Goal: Check status: Check status

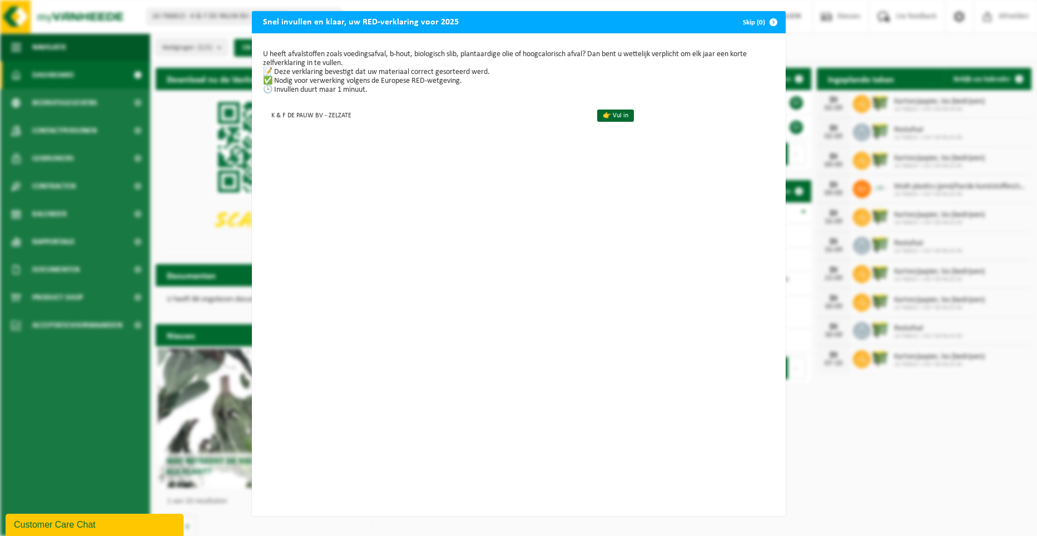
click at [772, 22] on span "button" at bounding box center [773, 22] width 22 height 22
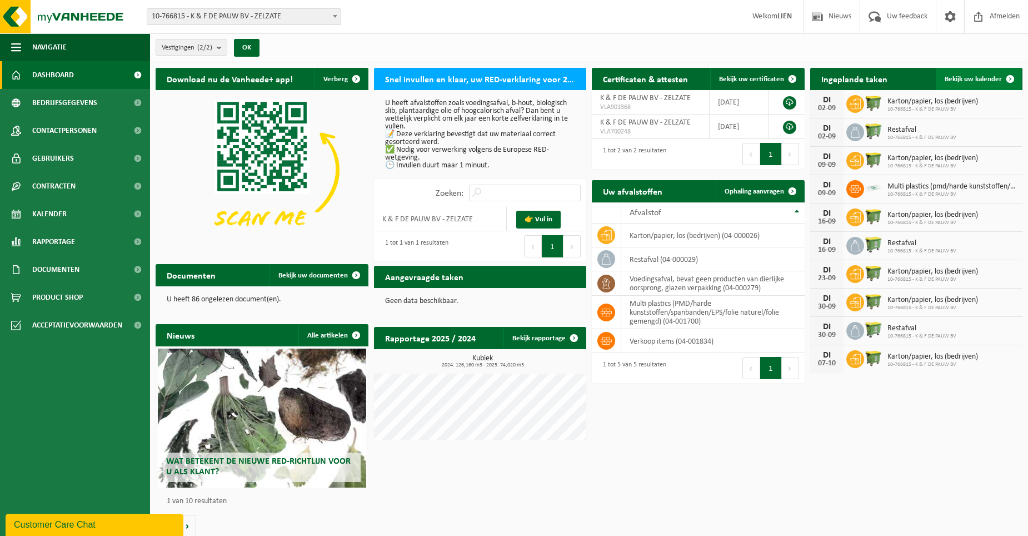
click at [990, 73] on link "Bekijk uw kalender" at bounding box center [979, 79] width 86 height 22
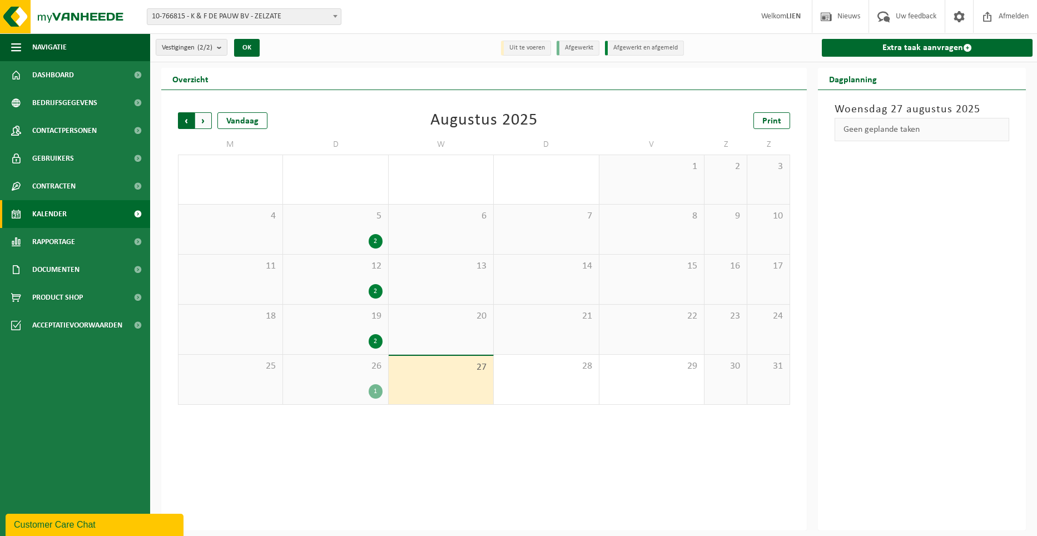
click at [204, 124] on span "Volgende" at bounding box center [203, 120] width 17 height 17
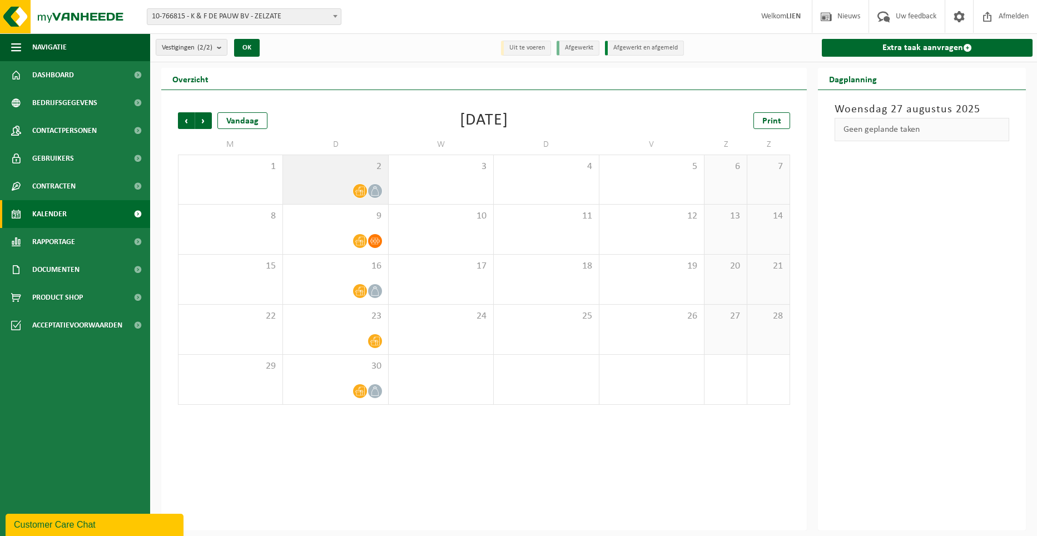
click at [374, 191] on icon at bounding box center [374, 190] width 9 height 9
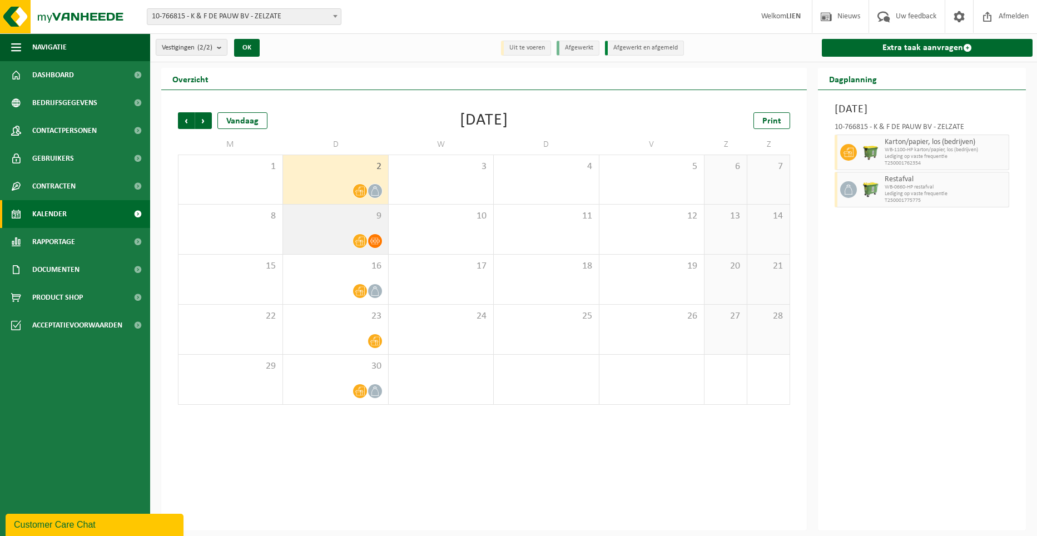
click at [371, 240] on icon at bounding box center [374, 241] width 9 height 7
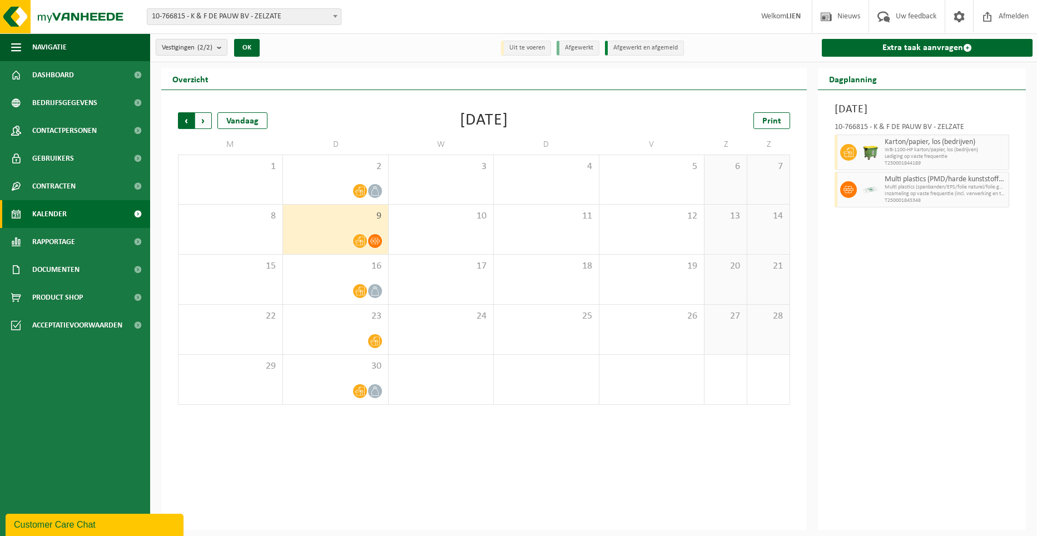
click at [201, 118] on span "Volgende" at bounding box center [203, 120] width 17 height 17
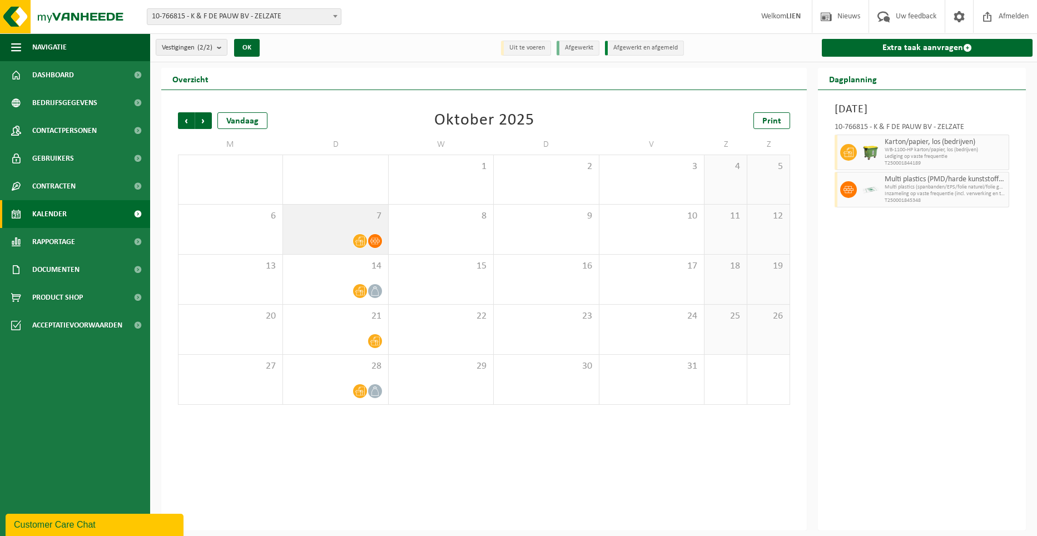
click at [372, 237] on icon at bounding box center [374, 240] width 9 height 9
click at [199, 121] on span "Volgende" at bounding box center [203, 120] width 17 height 17
click at [381, 240] on span at bounding box center [375, 241] width 14 height 14
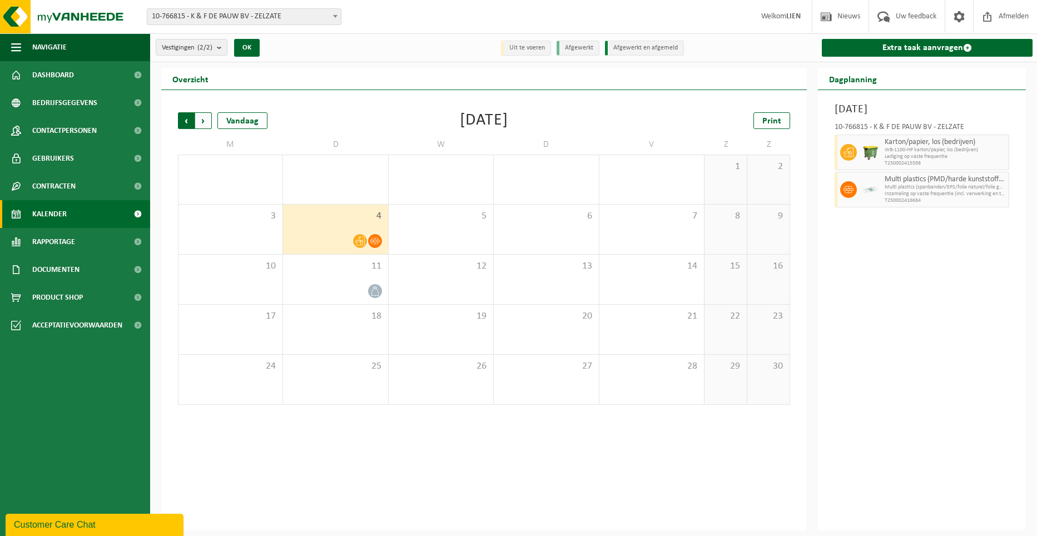
click at [201, 121] on span "Volgende" at bounding box center [203, 120] width 17 height 17
click at [201, 124] on span "Volgende" at bounding box center [203, 120] width 17 height 17
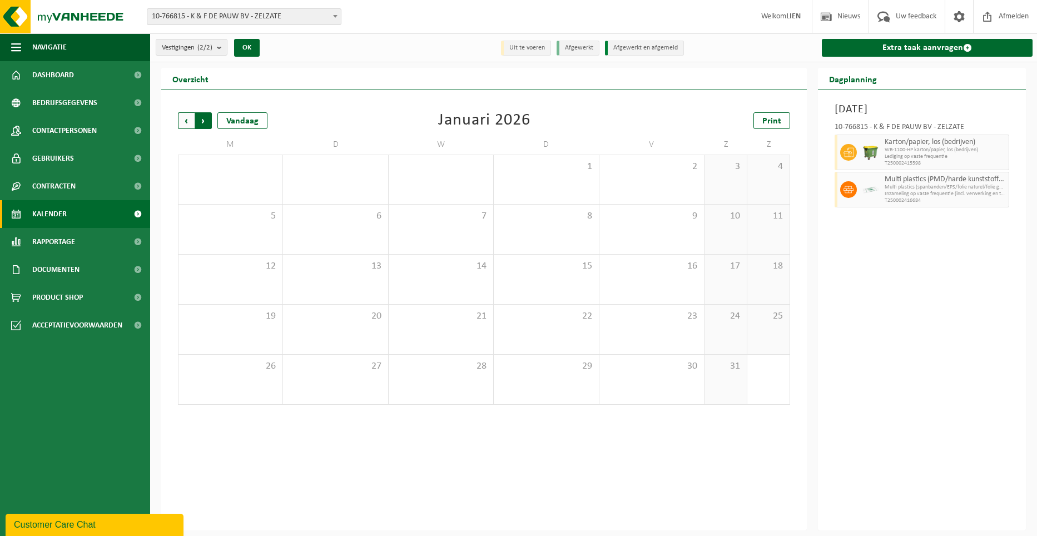
click at [180, 121] on span "Vorige" at bounding box center [186, 120] width 17 height 17
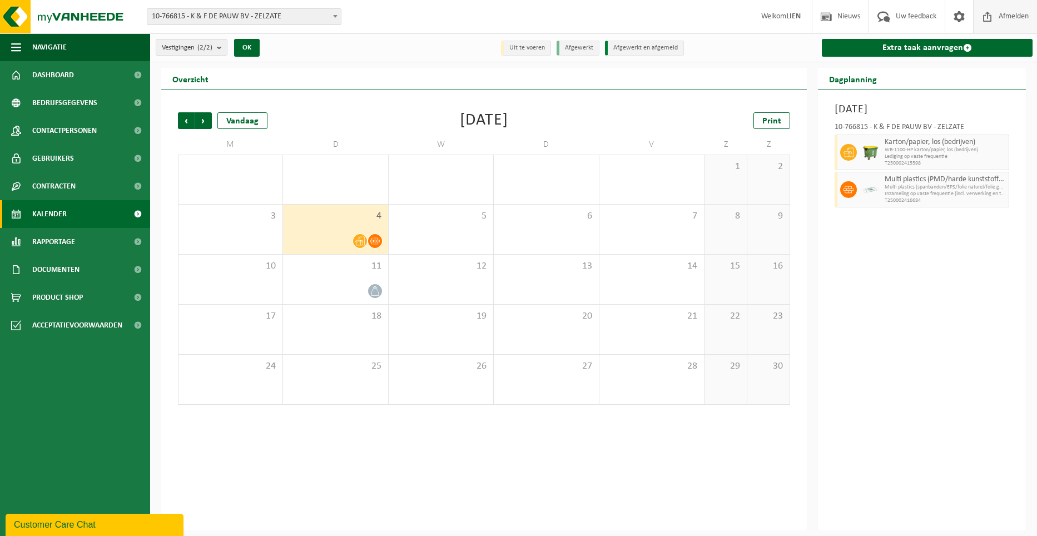
click at [1015, 16] on span "Afmelden" at bounding box center [1014, 16] width 36 height 33
